Goal: Task Accomplishment & Management: Manage account settings

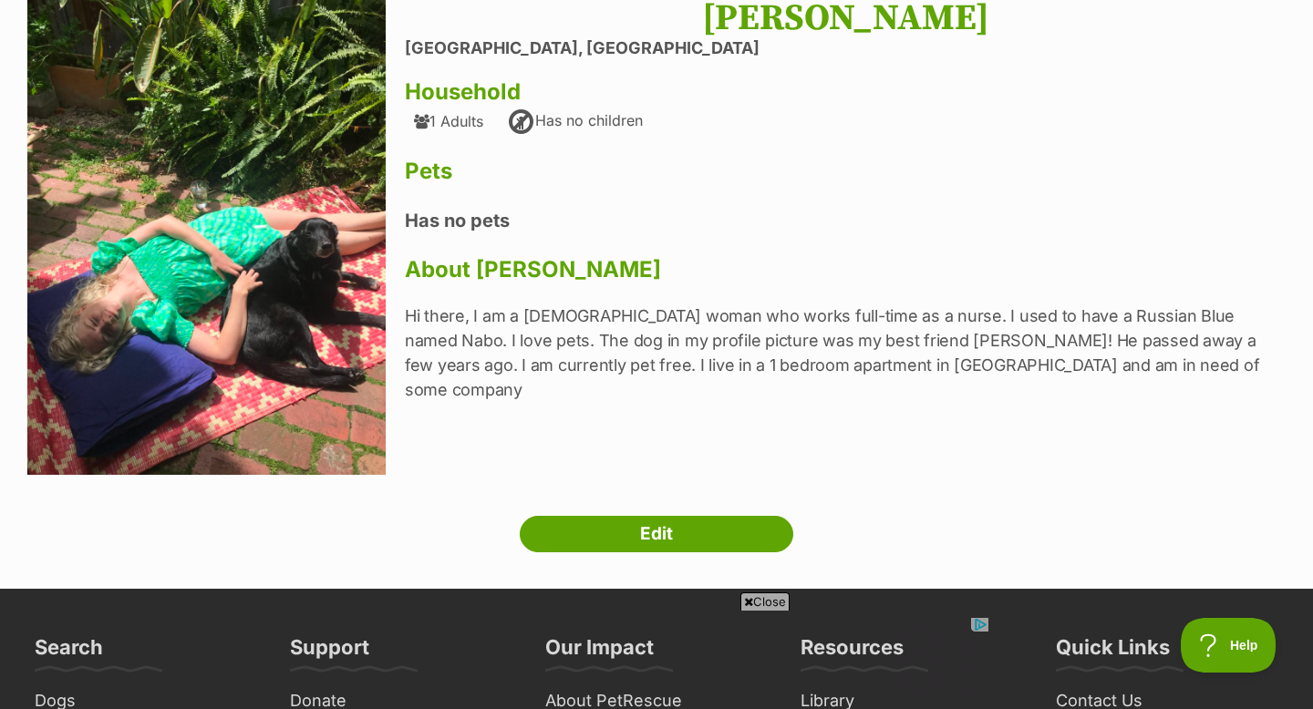
scroll to position [461, 0]
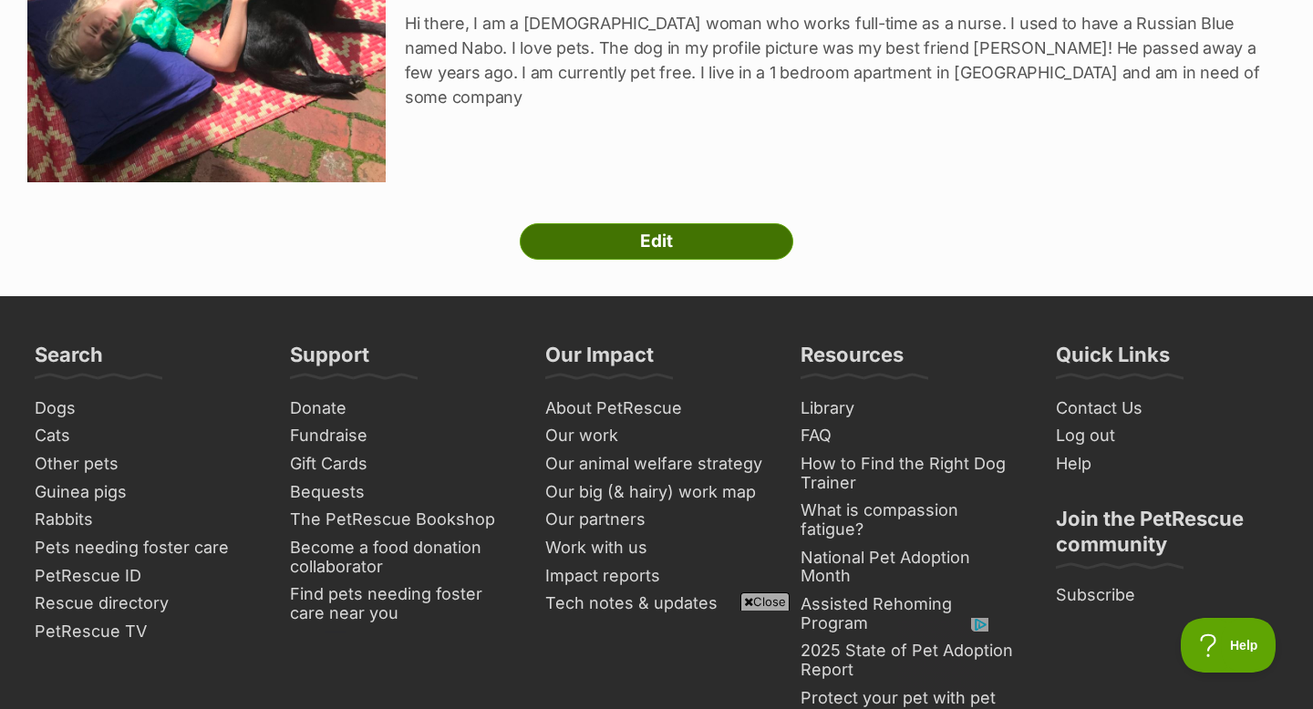
click at [705, 226] on link "Edit" at bounding box center [657, 241] width 274 height 36
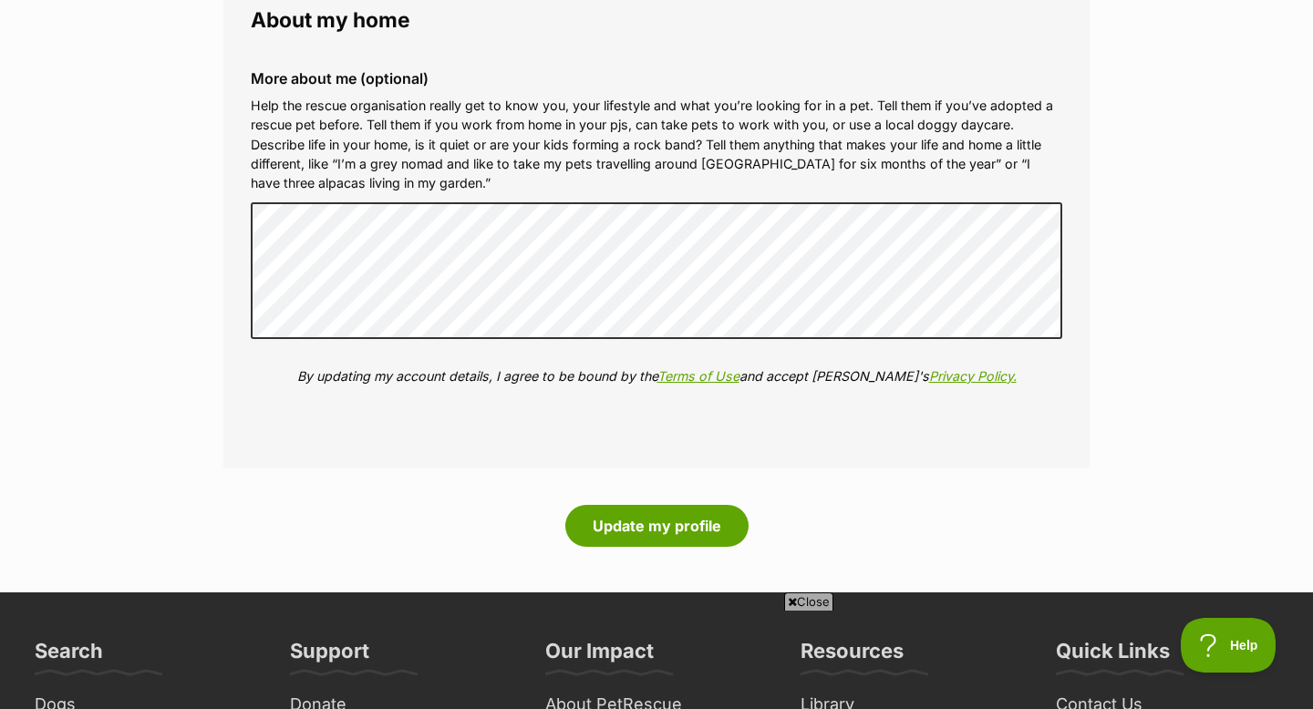
scroll to position [2229, 0]
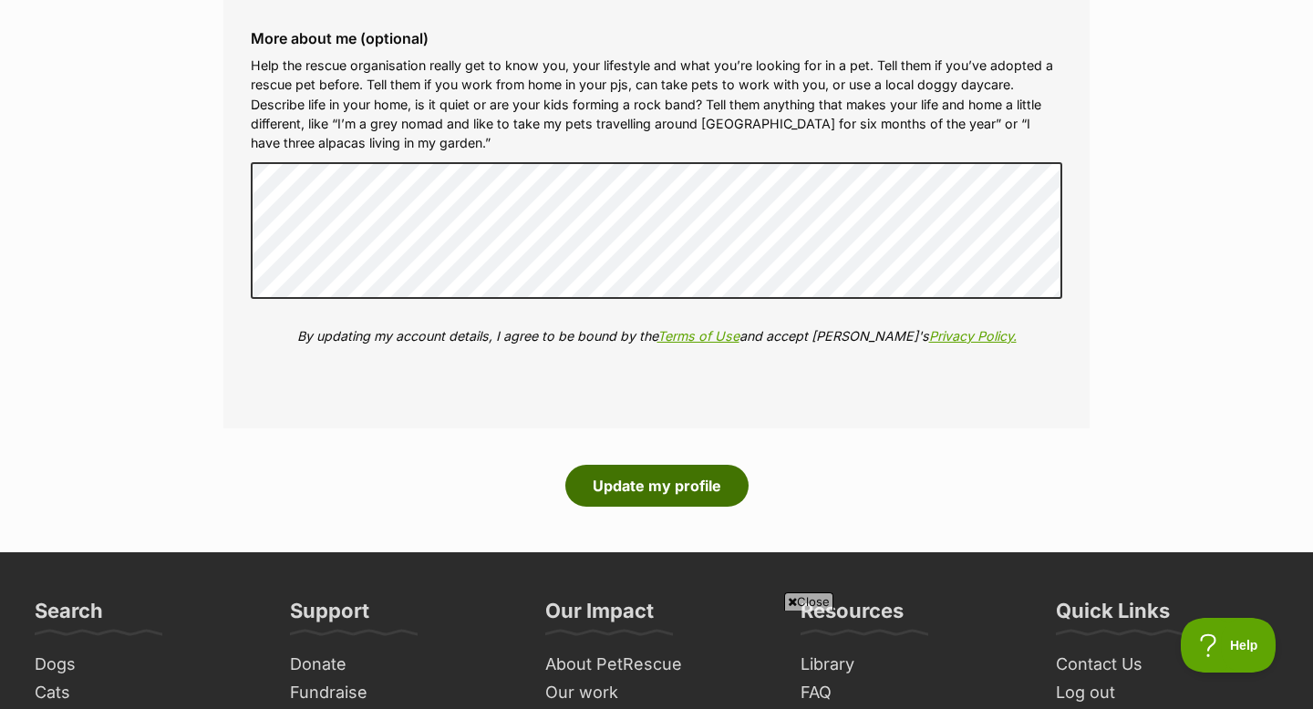
click at [602, 477] on button "Update my profile" at bounding box center [656, 486] width 183 height 42
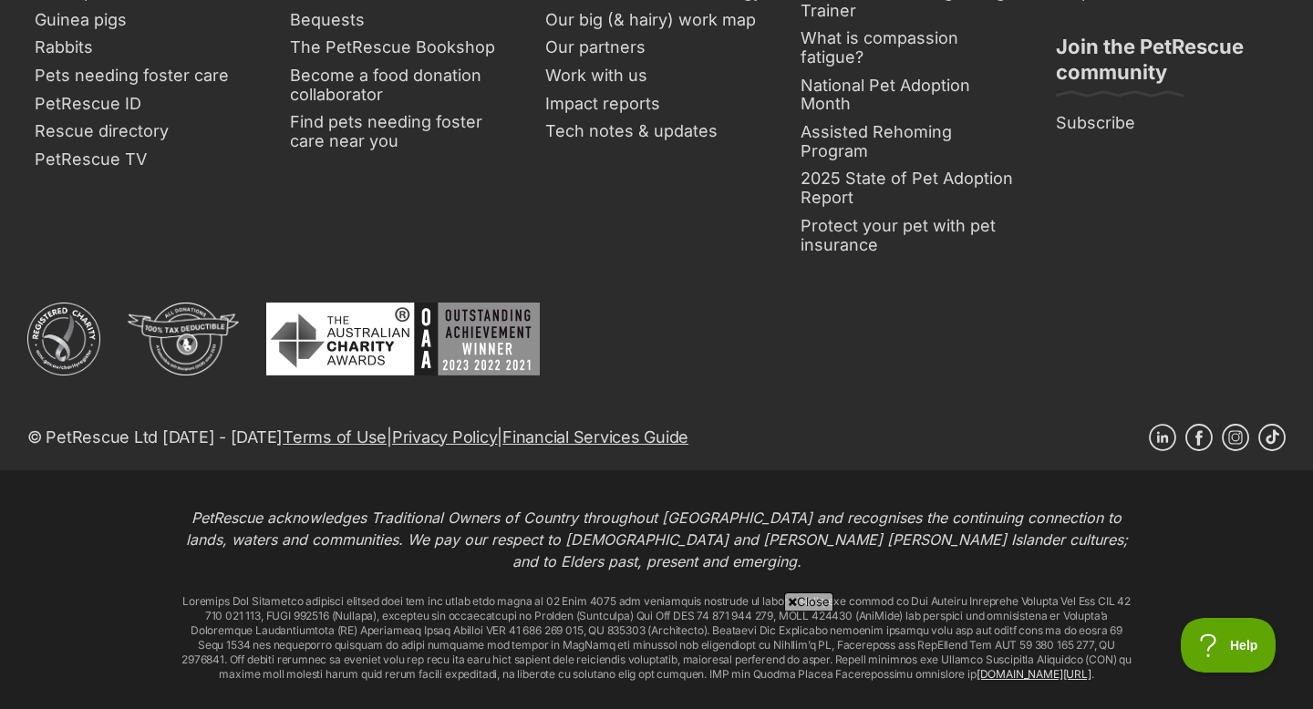
scroll to position [936, 0]
